Goal: Navigation & Orientation: Find specific page/section

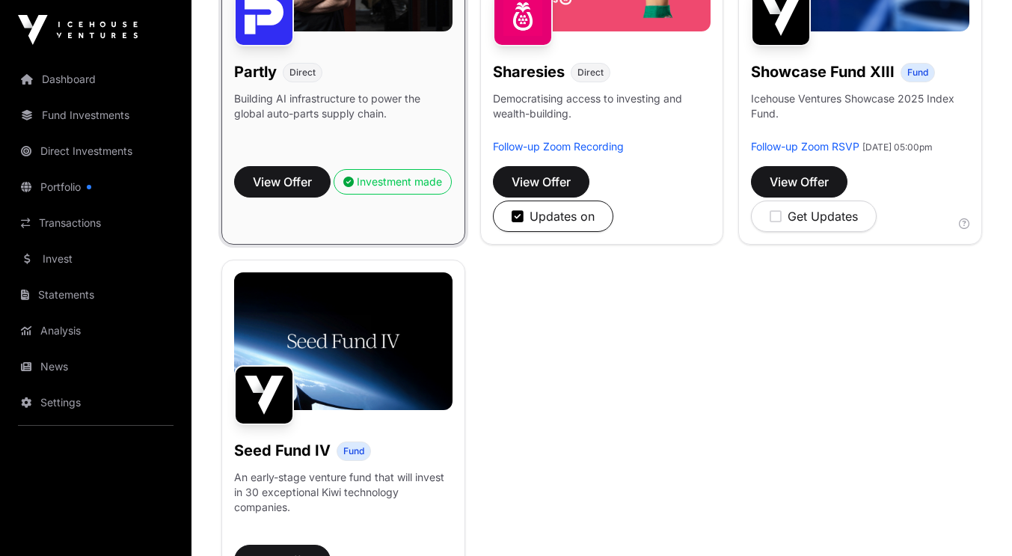
scroll to position [1284, 0]
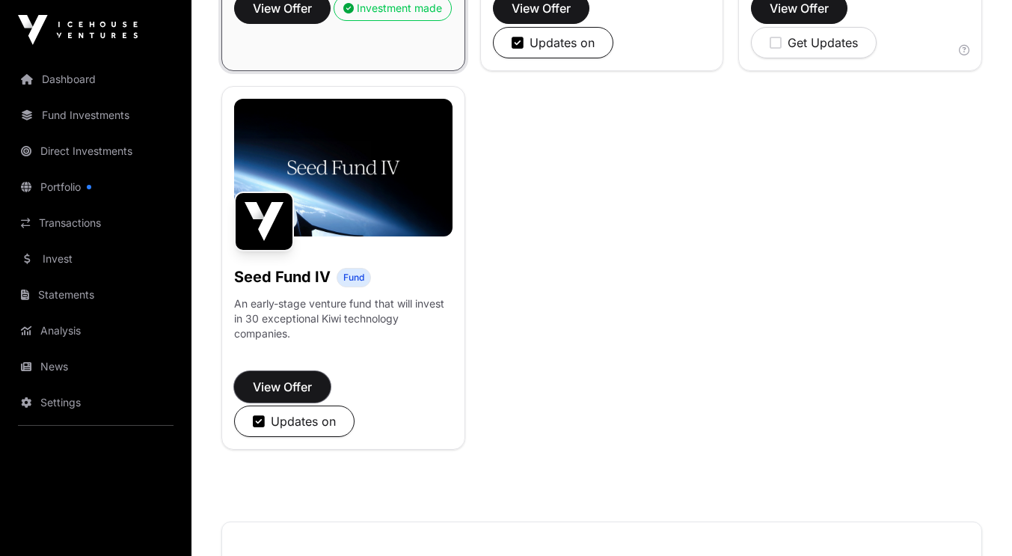
click at [302, 396] on span "View Offer" at bounding box center [282, 387] width 59 height 18
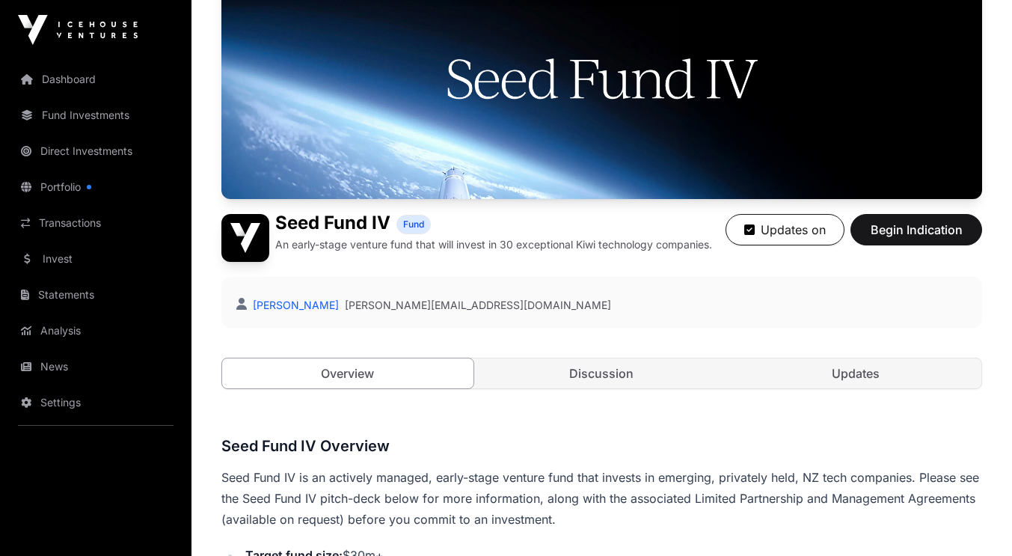
scroll to position [258, 0]
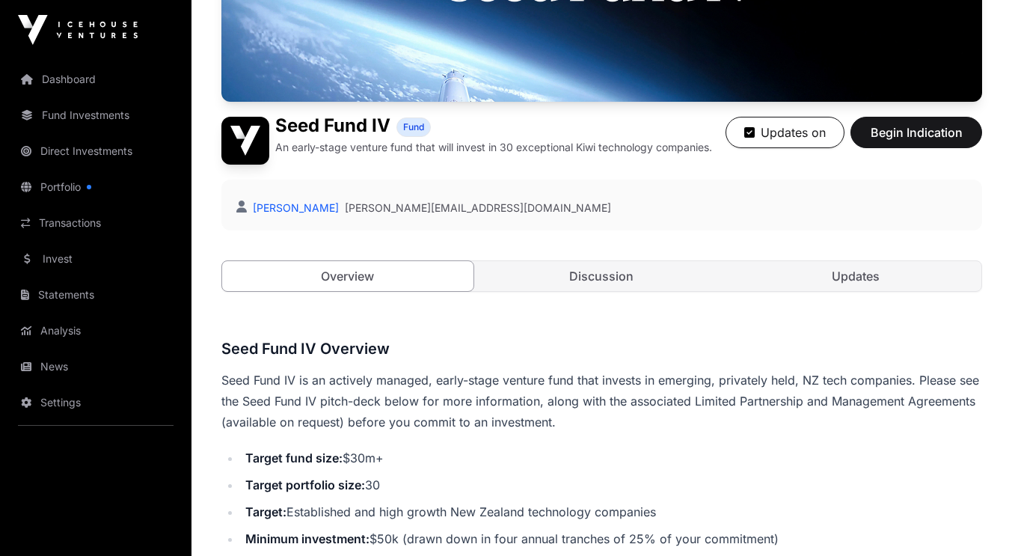
click at [571, 273] on link "Discussion" at bounding box center [601, 276] width 251 height 30
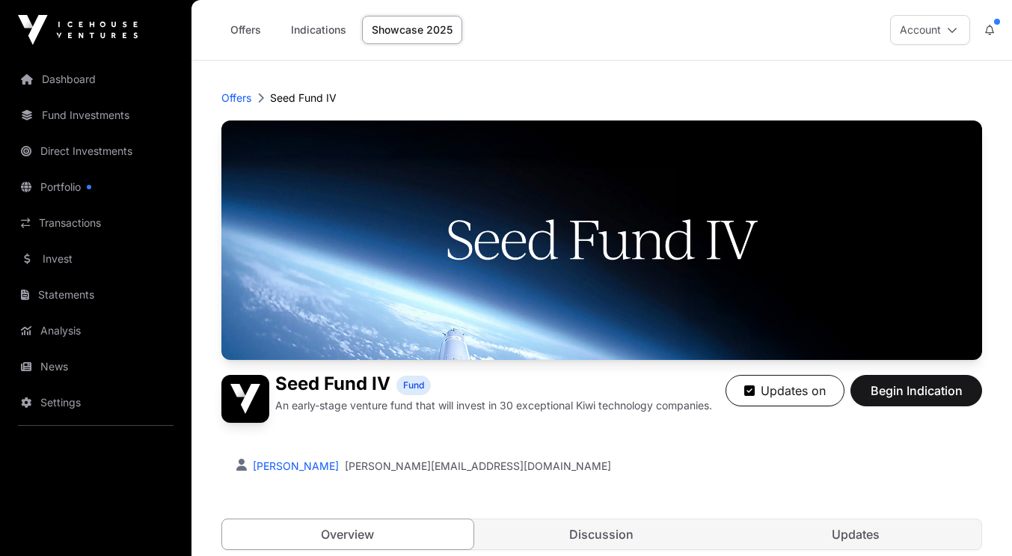
click at [73, 184] on link "Portfolio" at bounding box center [96, 187] width 168 height 33
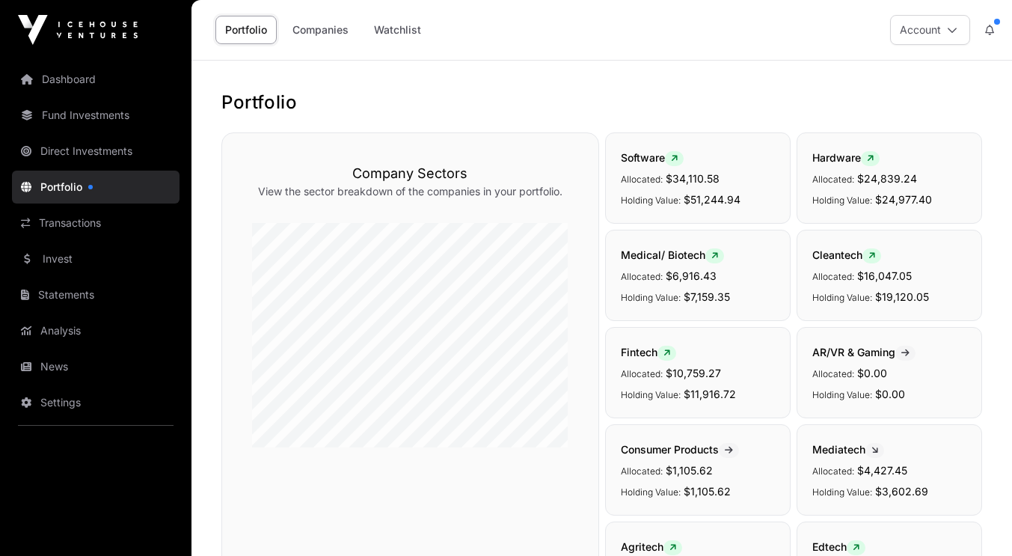
click at [74, 148] on link "Direct Investments" at bounding box center [96, 151] width 168 height 33
